Goal: Find specific page/section: Find specific page/section

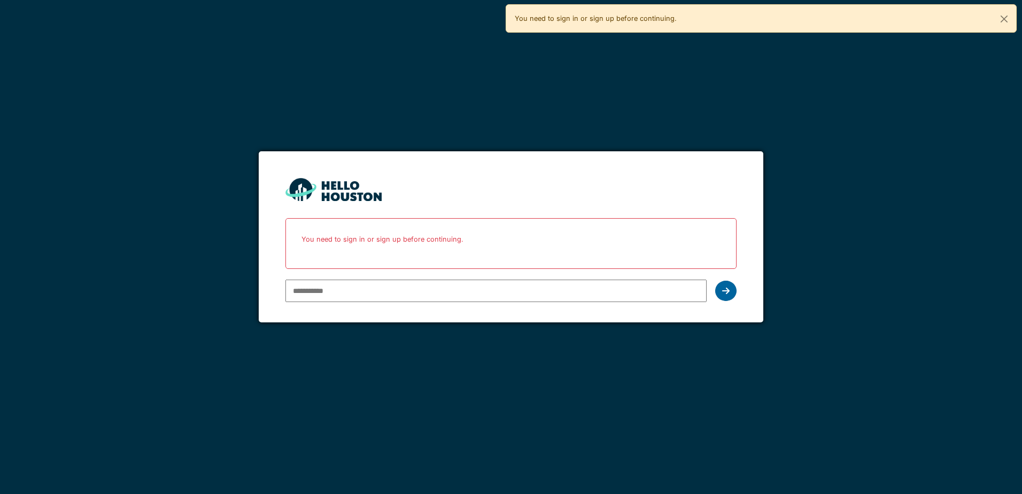
type input "**********"
click at [724, 296] on div at bounding box center [725, 291] width 21 height 20
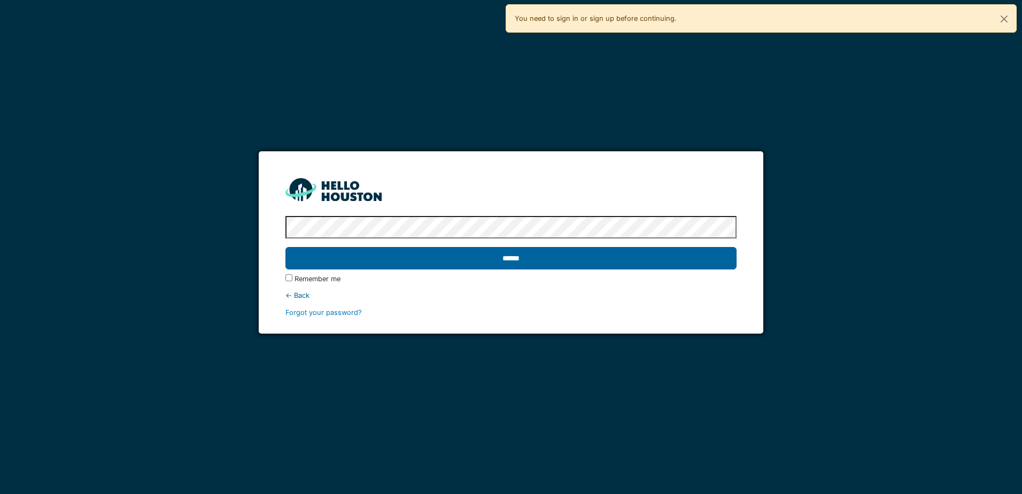
click at [552, 262] on input "******" at bounding box center [510, 258] width 450 height 22
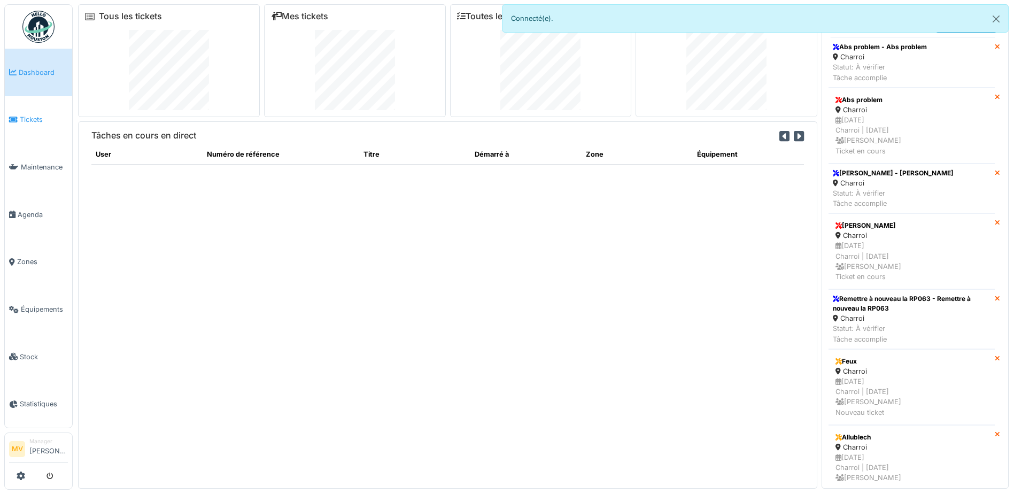
click at [27, 115] on span "Tickets" at bounding box center [44, 119] width 48 height 10
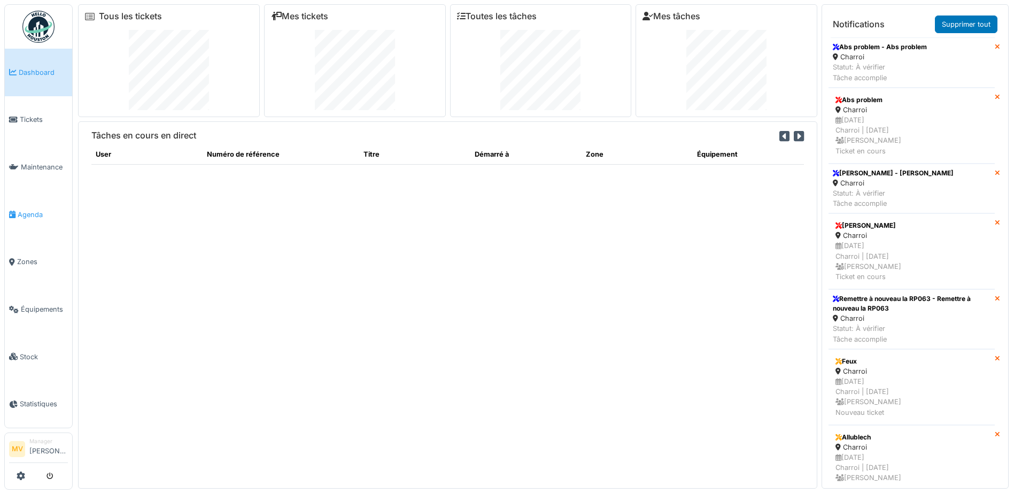
click at [49, 206] on link "Agenda" at bounding box center [38, 215] width 67 height 48
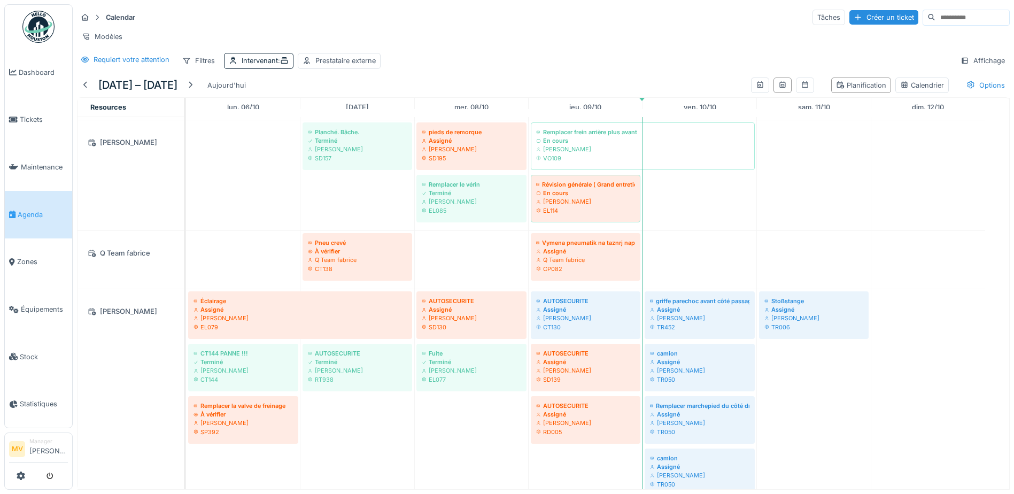
scroll to position [866, 0]
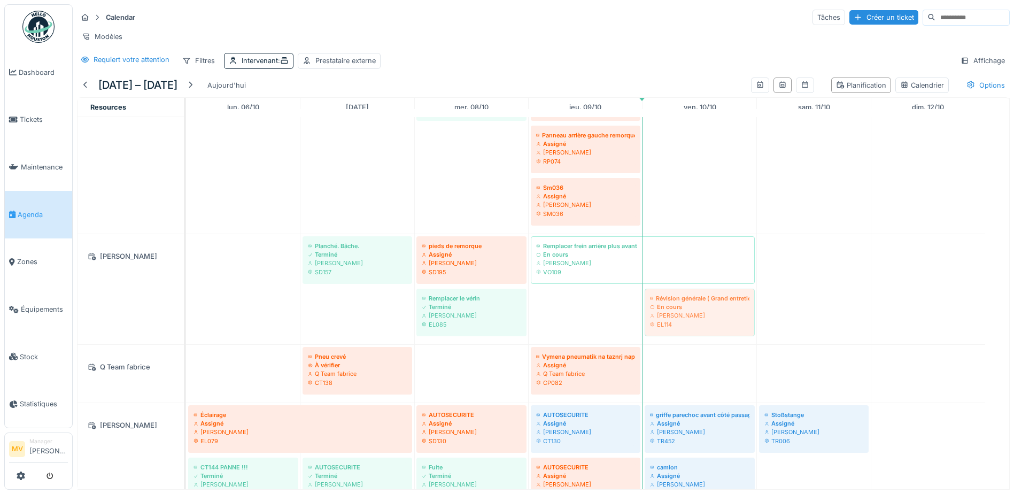
drag, startPoint x: 579, startPoint y: 331, endPoint x: 723, endPoint y: 330, distance: 143.7
click at [186, 330] on div "Planché. Bâche. Terminé Peter Lopata SD157 pieds de remorque Assigné Peter Lopa…" at bounding box center [186, 289] width 0 height 110
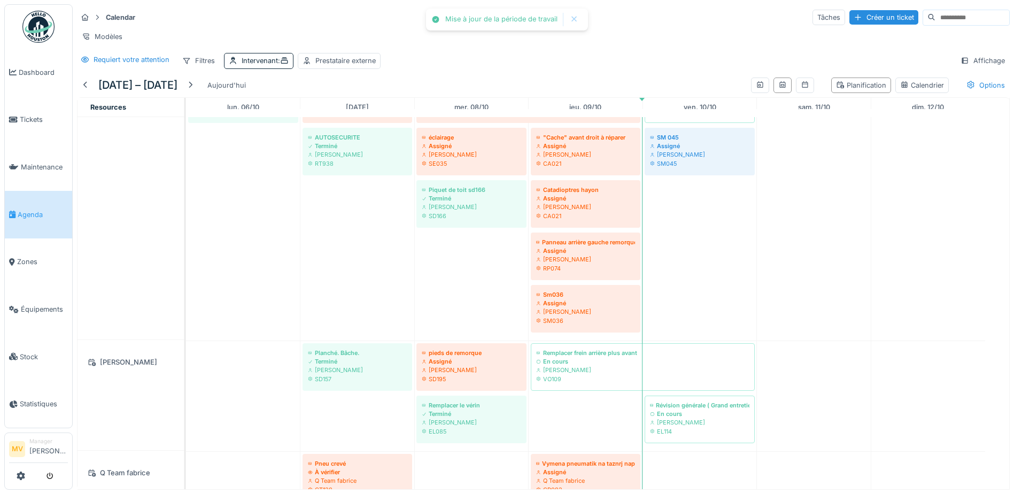
scroll to position [759, 0]
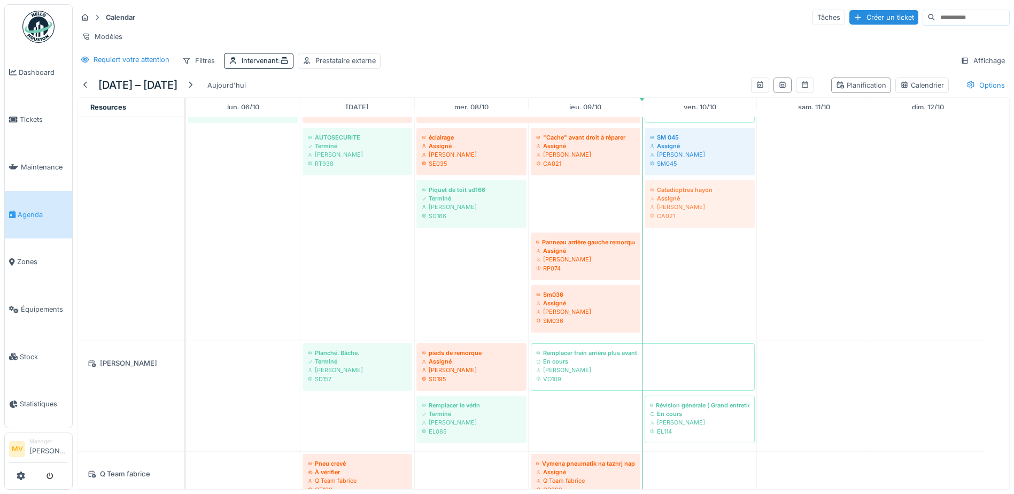
drag, startPoint x: 604, startPoint y: 200, endPoint x: 673, endPoint y: 226, distance: 73.0
click at [186, 232] on div "Left door rubber Terminé Patrick Fridmansky SH042 Câble pour débloquer toit Ass…" at bounding box center [186, 181] width 0 height 320
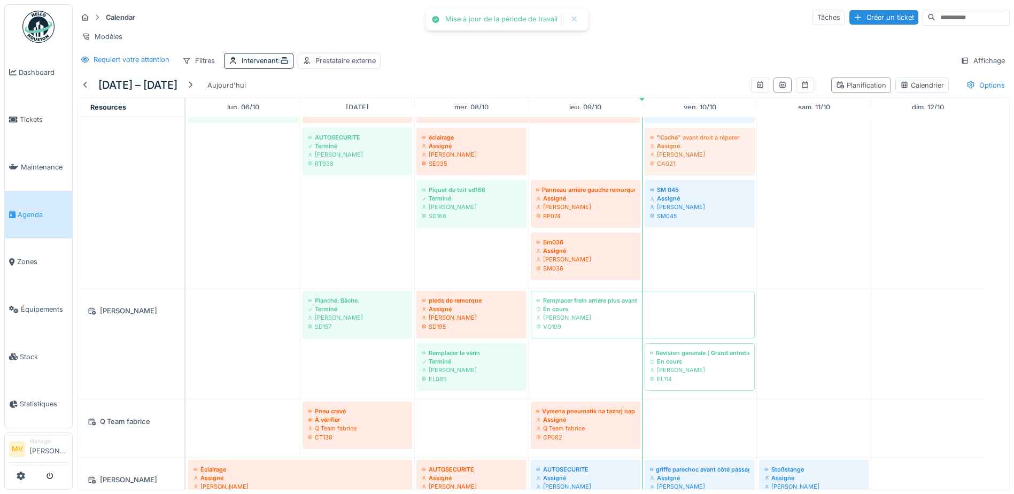
drag, startPoint x: 557, startPoint y: 151, endPoint x: 712, endPoint y: 265, distance: 193.0
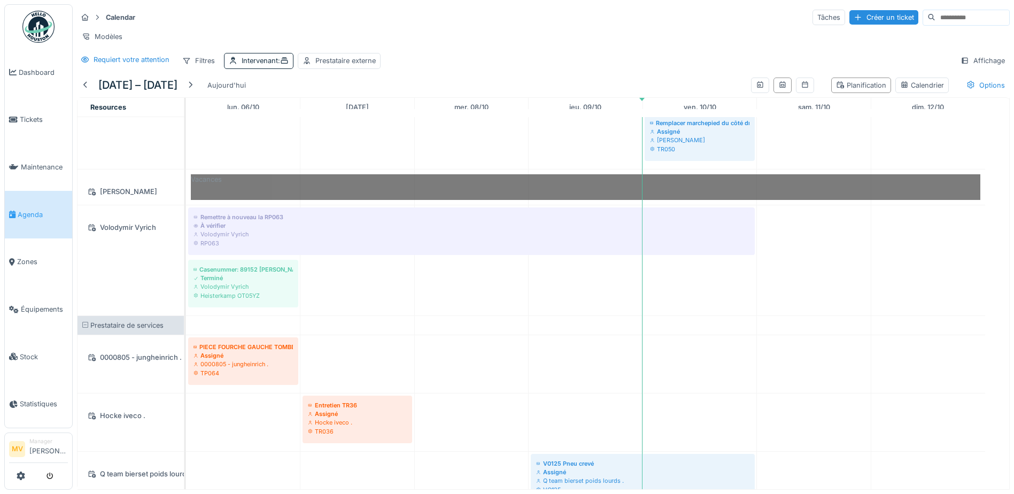
scroll to position [0, 0]
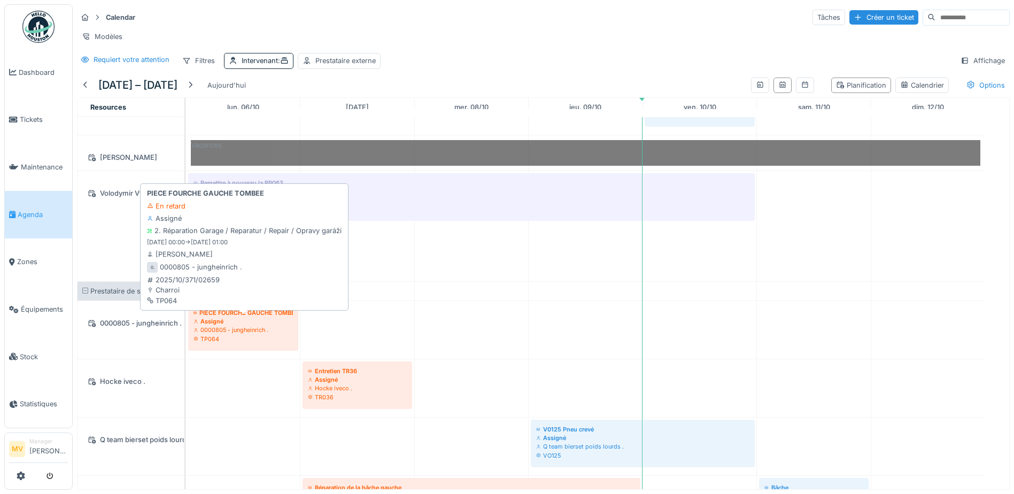
click at [262, 317] on div "PIECE FOURCHE GAUCHE TOMBEE" at bounding box center [242, 312] width 99 height 9
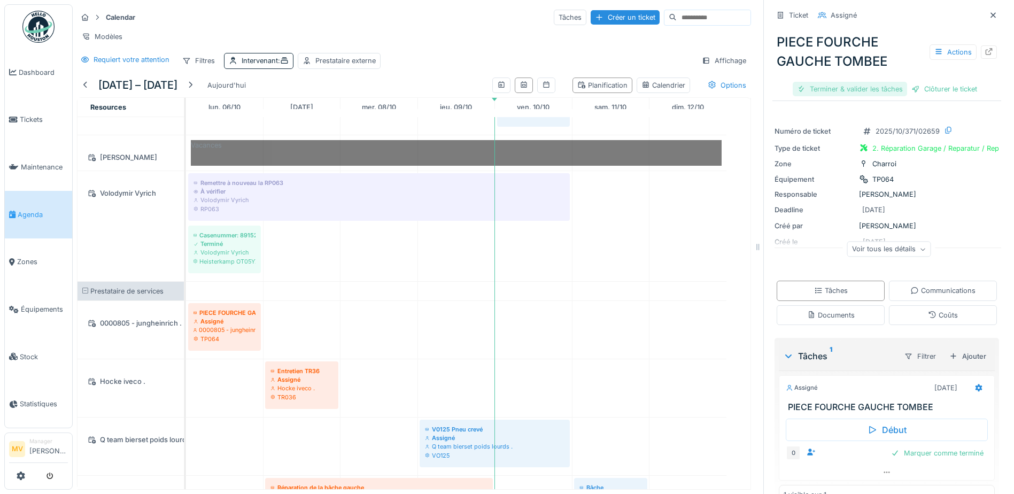
click at [863, 95] on div "Terminer & valider les tâches" at bounding box center [849, 89] width 114 height 14
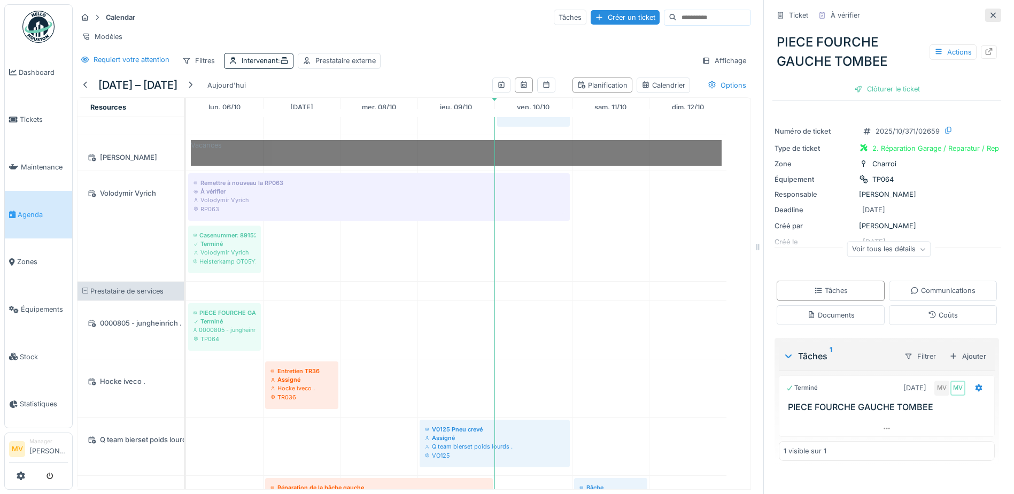
click at [990, 15] on icon at bounding box center [992, 14] width 5 height 5
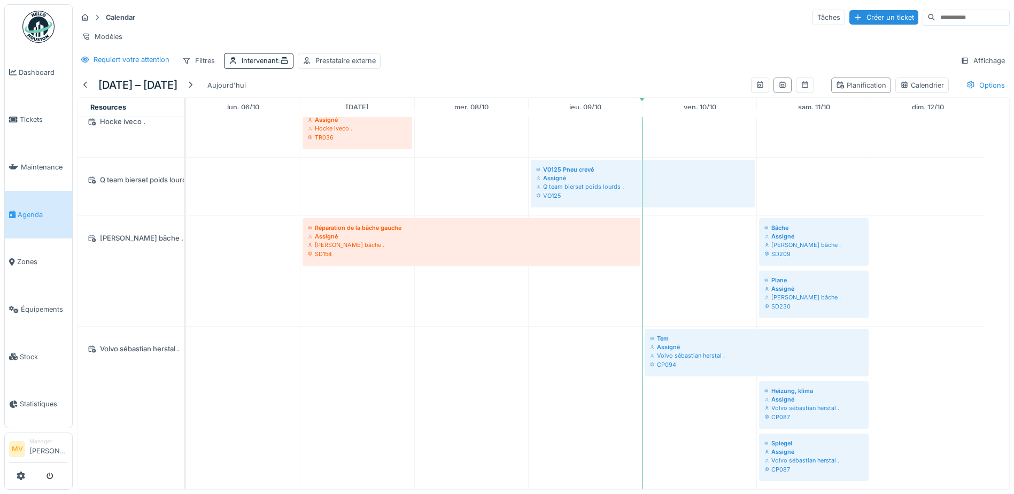
scroll to position [1730, 0]
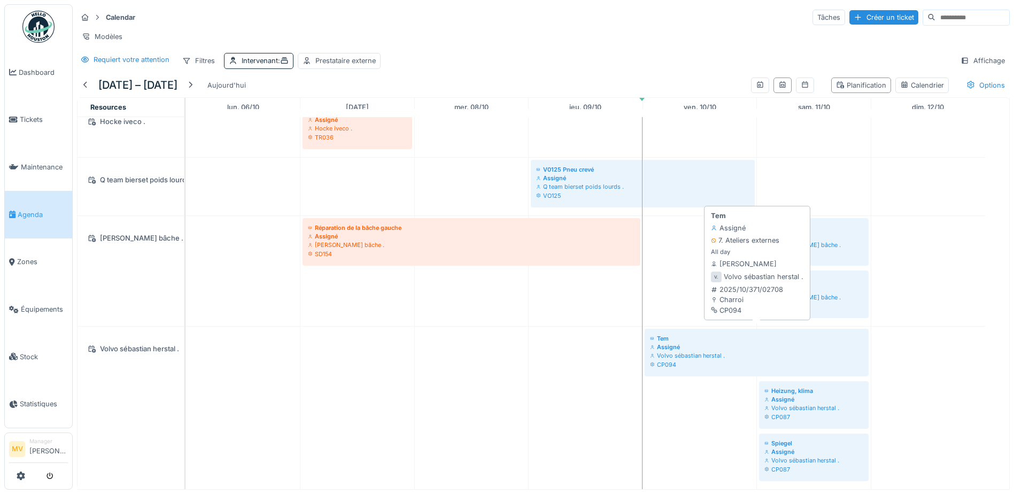
click at [692, 351] on div "Volvo sébastian herstal ." at bounding box center [756, 355] width 213 height 9
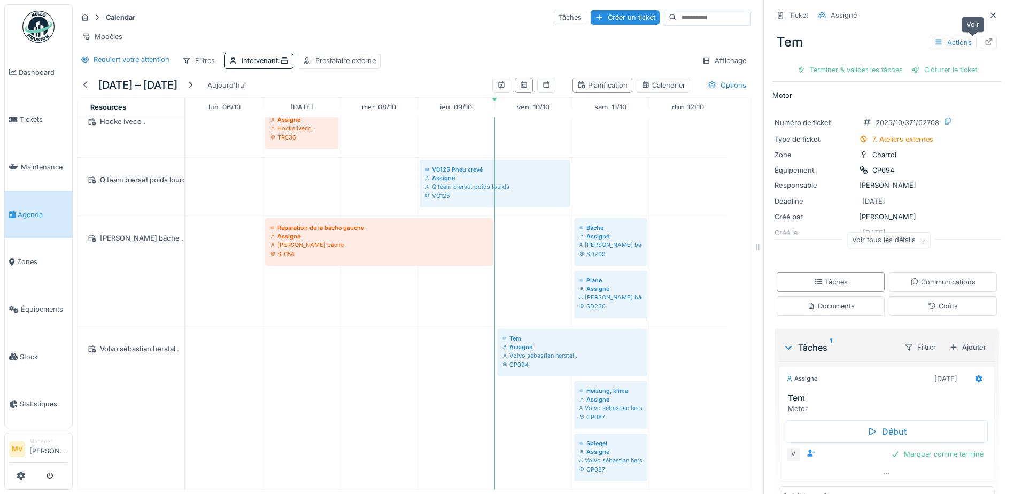
click at [980, 43] on div at bounding box center [988, 42] width 16 height 13
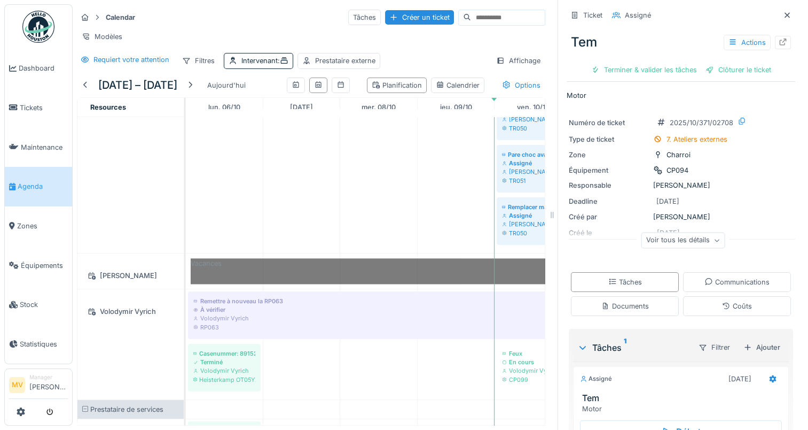
scroll to position [1336, 0]
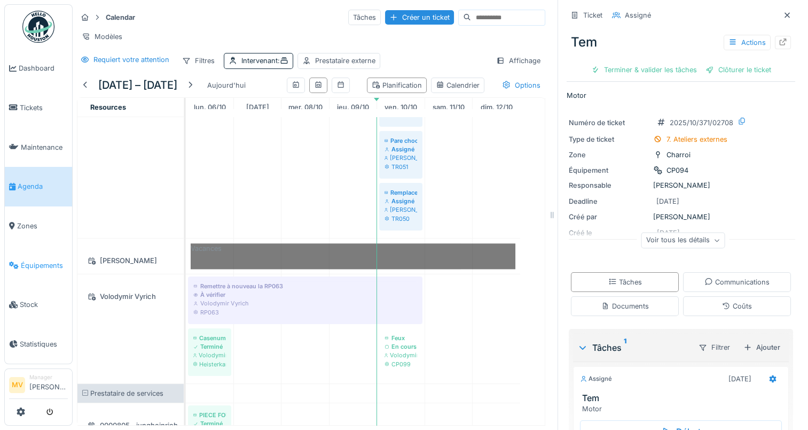
click at [53, 259] on link "Équipements" at bounding box center [38, 265] width 67 height 40
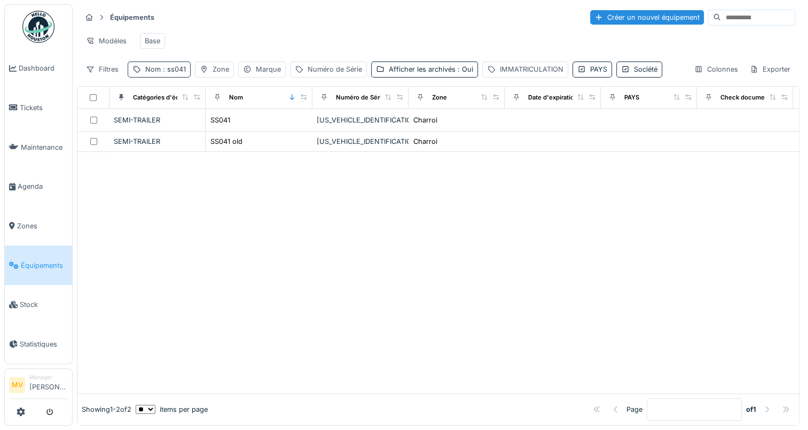
click at [159, 74] on div "Nom : ss041" at bounding box center [165, 69] width 41 height 10
click at [169, 128] on input "*****" at bounding box center [186, 128] width 106 height 22
type input "*"
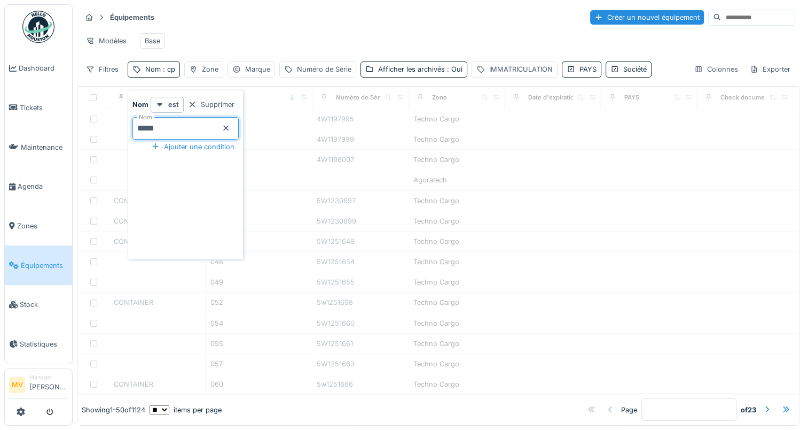
type input "*****"
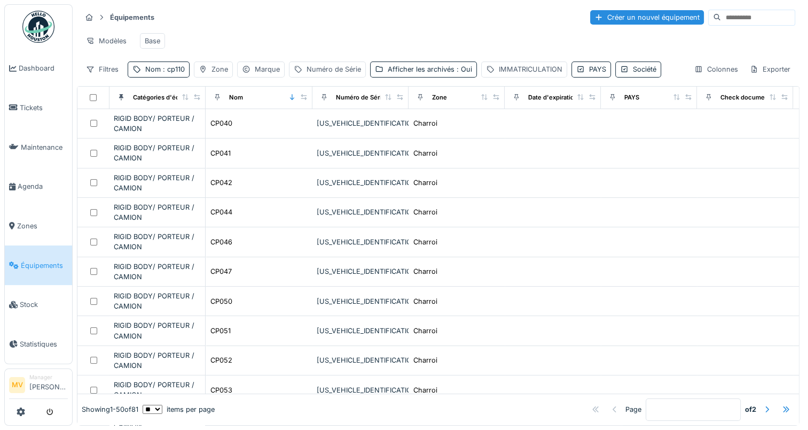
click at [380, 29] on div "Modèles Base" at bounding box center [438, 41] width 714 height 24
click at [184, 76] on div "Nom : cp110" at bounding box center [159, 68] width 62 height 15
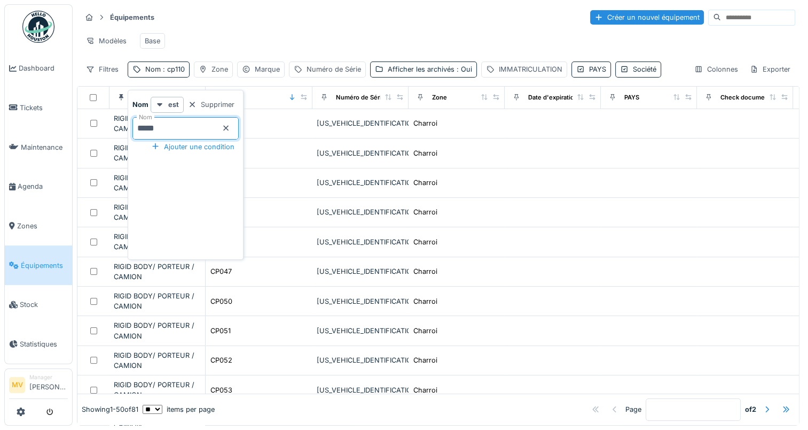
drag, startPoint x: 145, startPoint y: 130, endPoint x: 132, endPoint y: 181, distance: 51.8
click at [132, 181] on div "Nom est Supprimer Nom ***** Ajouter une condition" at bounding box center [185, 177] width 111 height 160
type input "*****"
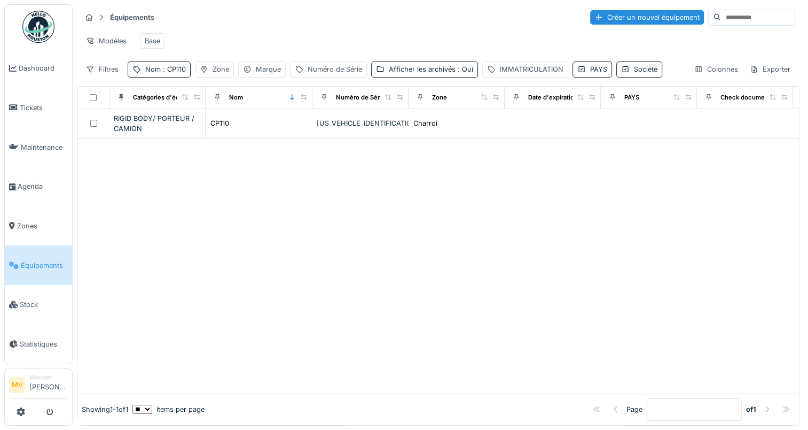
click at [364, 203] on div at bounding box center [438, 265] width 722 height 255
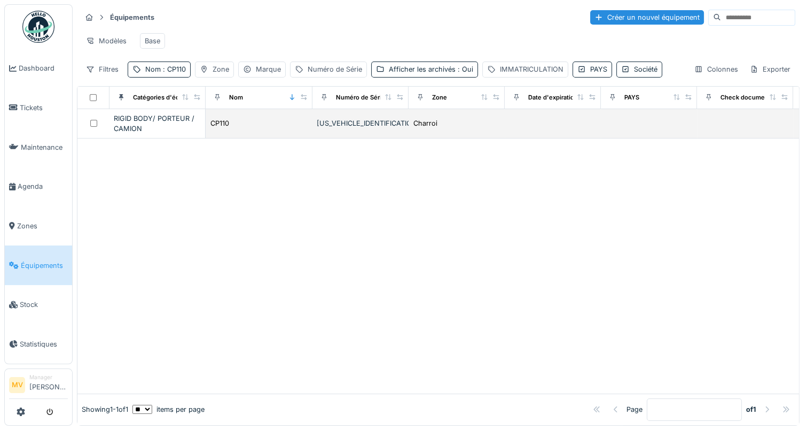
click at [236, 129] on div "CP110" at bounding box center [259, 123] width 98 height 11
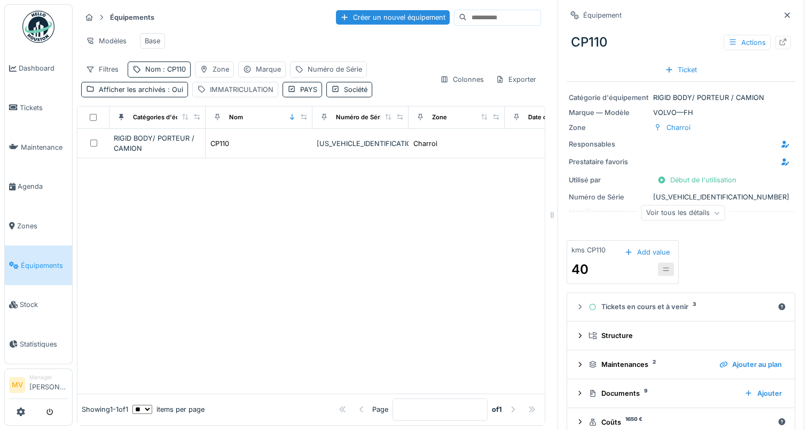
click at [602, 155] on div "Prestataire favoris" at bounding box center [681, 161] width 224 height 13
click at [668, 214] on div "Voir tous les détails" at bounding box center [684, 212] width 84 height 15
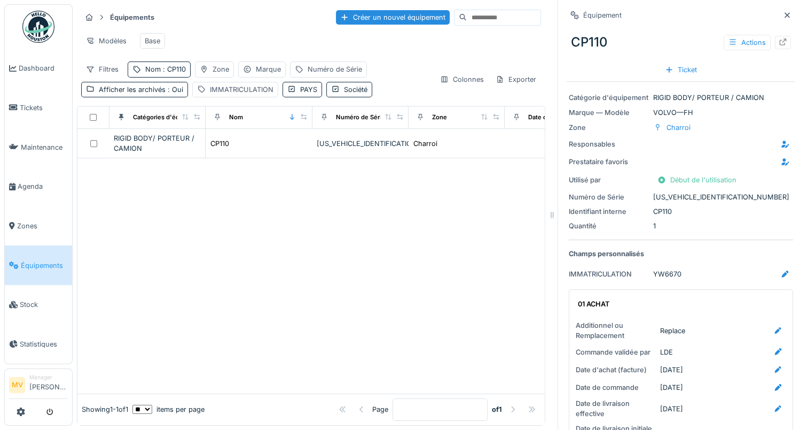
click at [184, 250] on div at bounding box center [311, 275] width 468 height 235
